Goal: Task Accomplishment & Management: Use online tool/utility

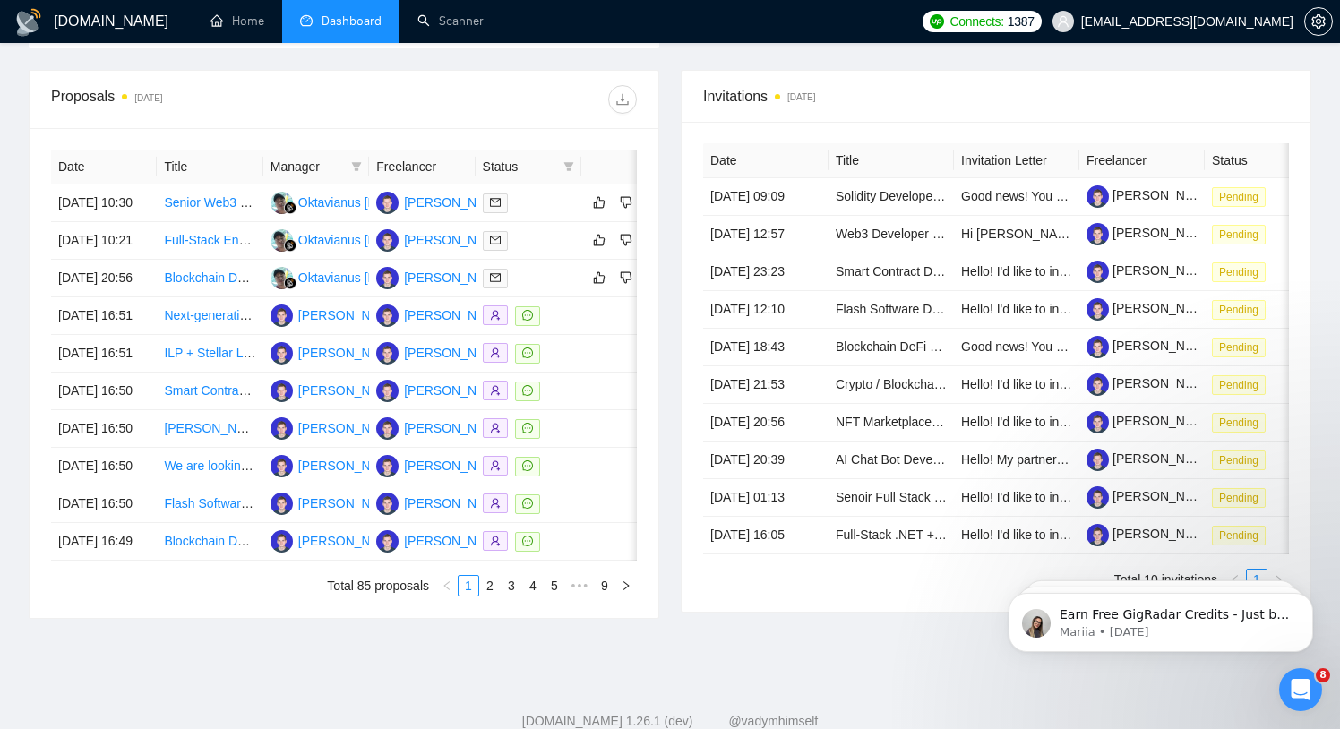
scroll to position [553, 0]
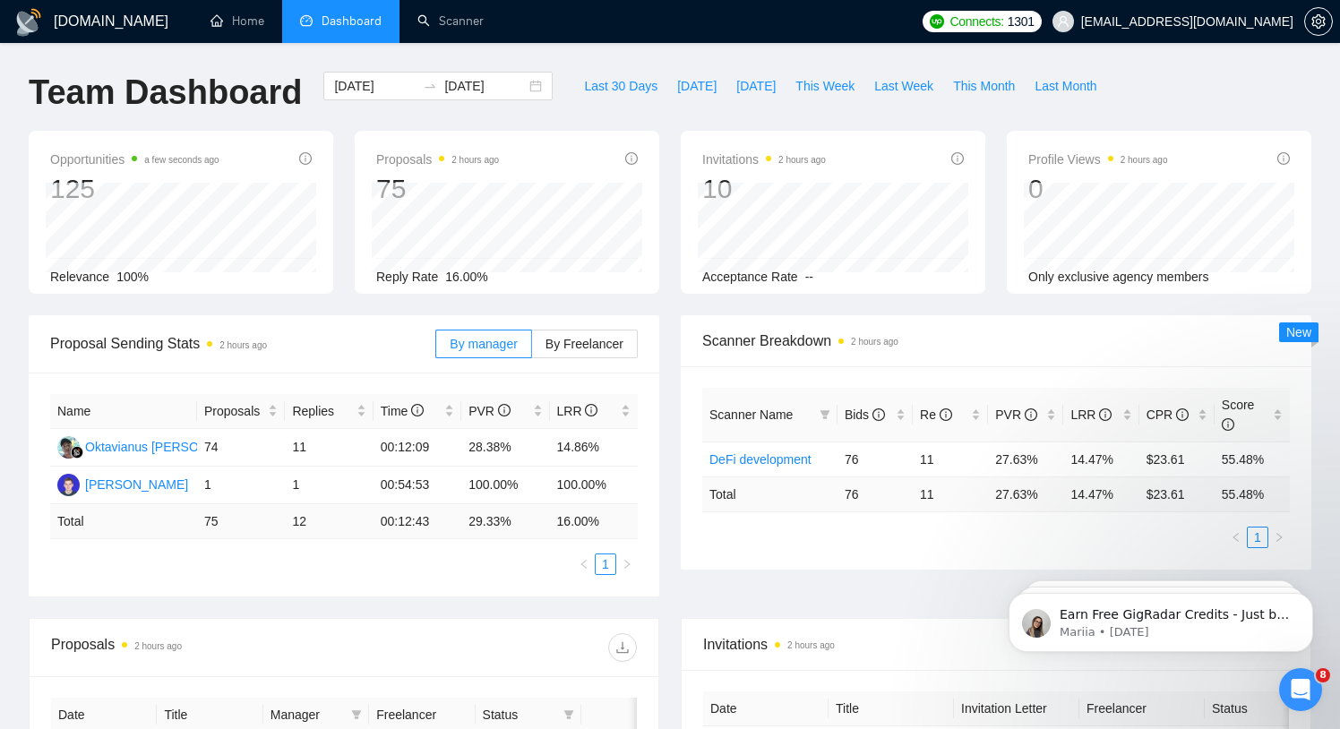
click at [93, 28] on h1 "[DOMAIN_NAME]" at bounding box center [111, 21] width 115 height 43
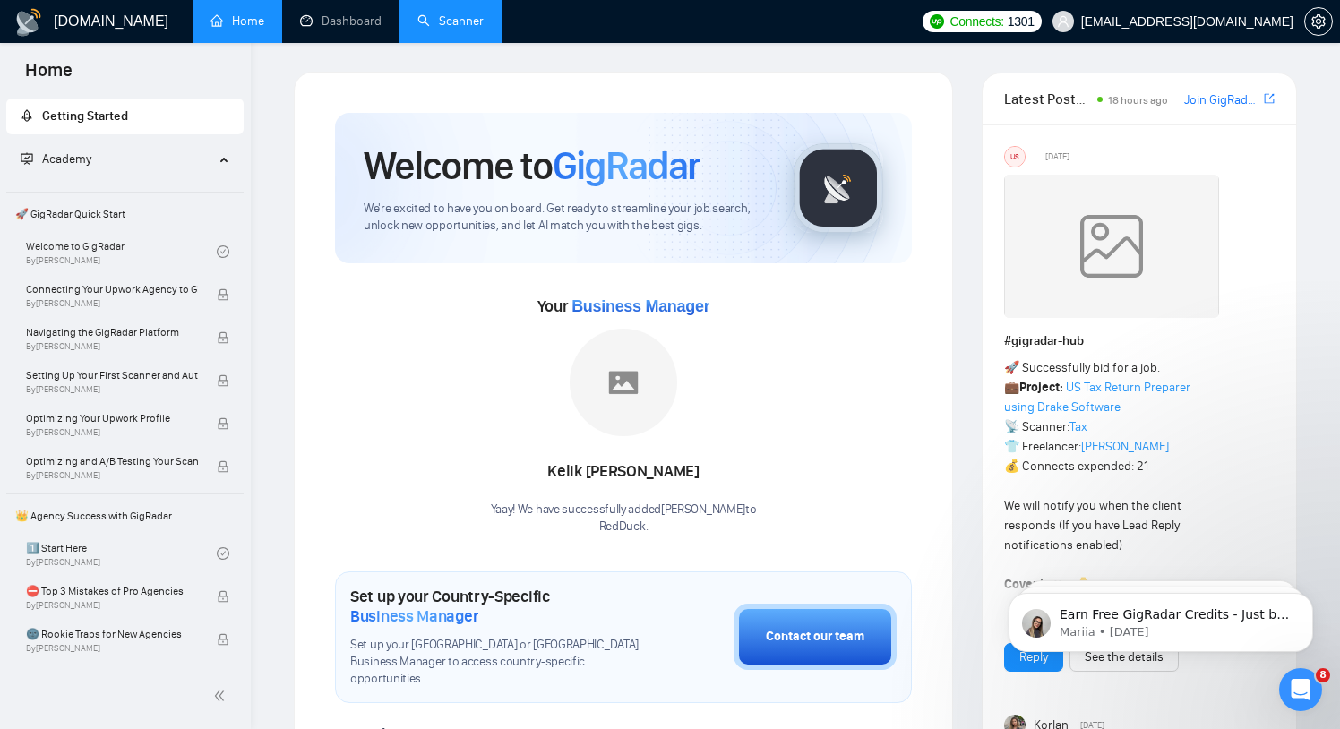
click at [453, 22] on link "Scanner" at bounding box center [450, 20] width 66 height 15
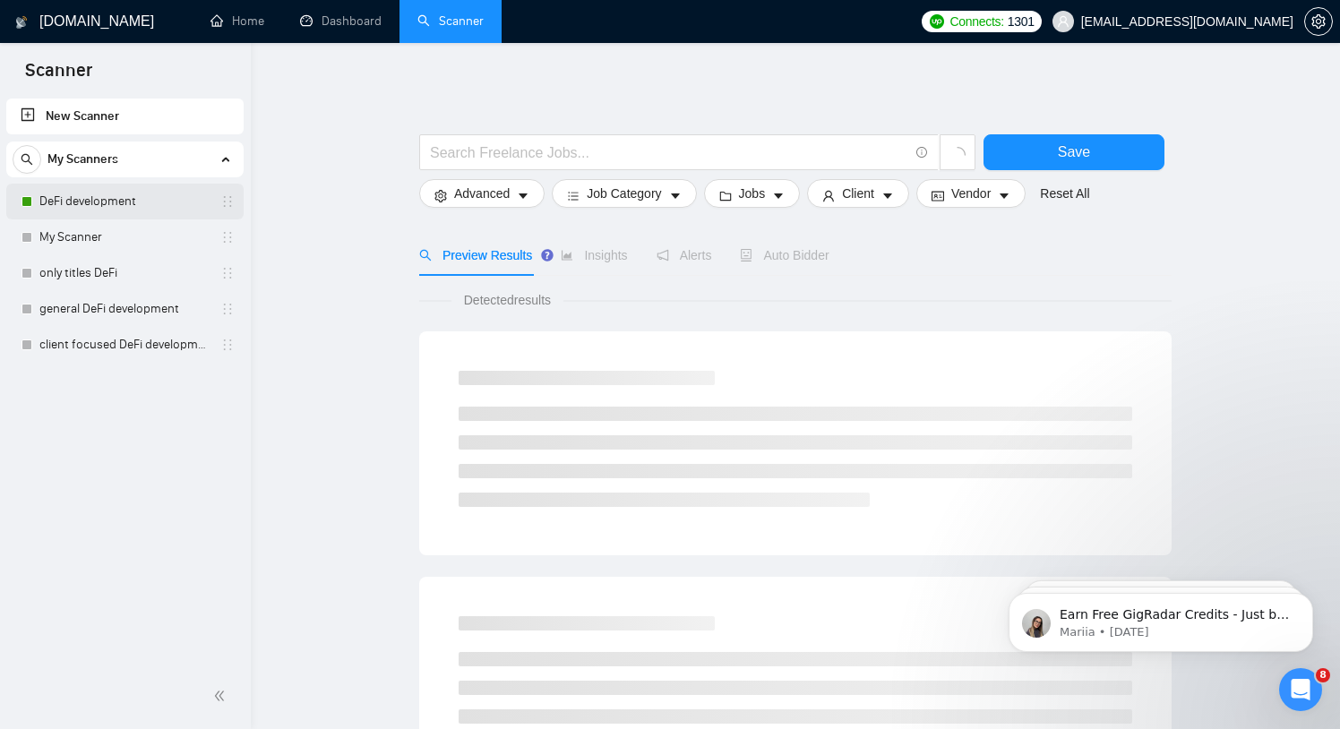
click at [71, 207] on link "DeFi development" at bounding box center [124, 202] width 170 height 36
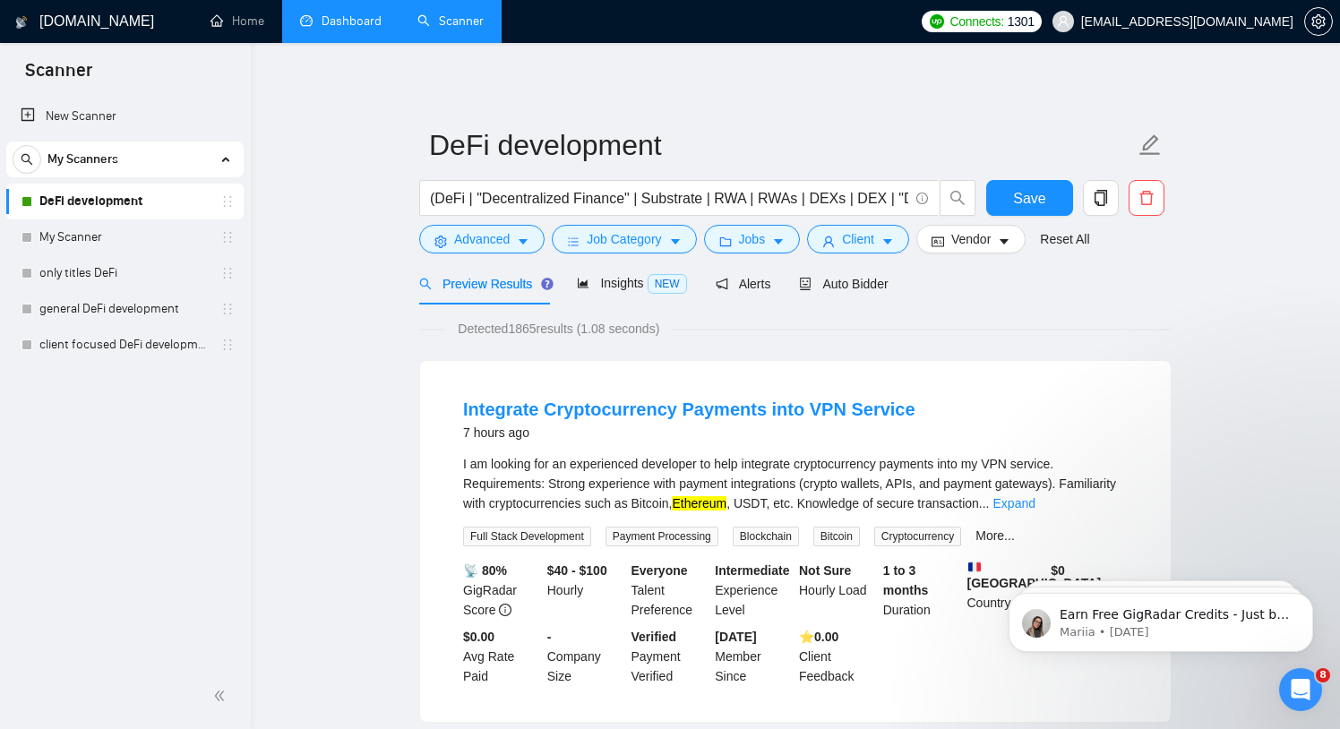
click at [348, 22] on link "Dashboard" at bounding box center [340, 20] width 81 height 15
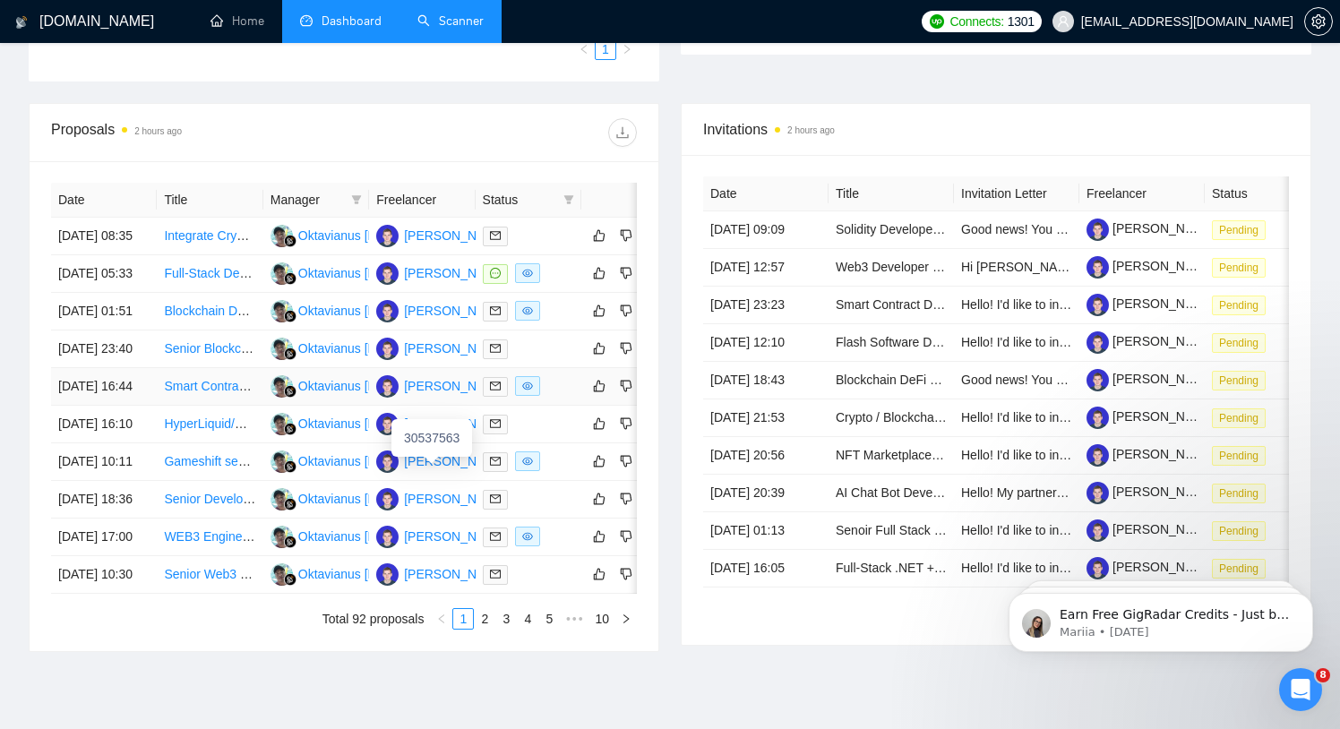
scroll to position [767, 0]
